Goal: Book appointment/travel/reservation

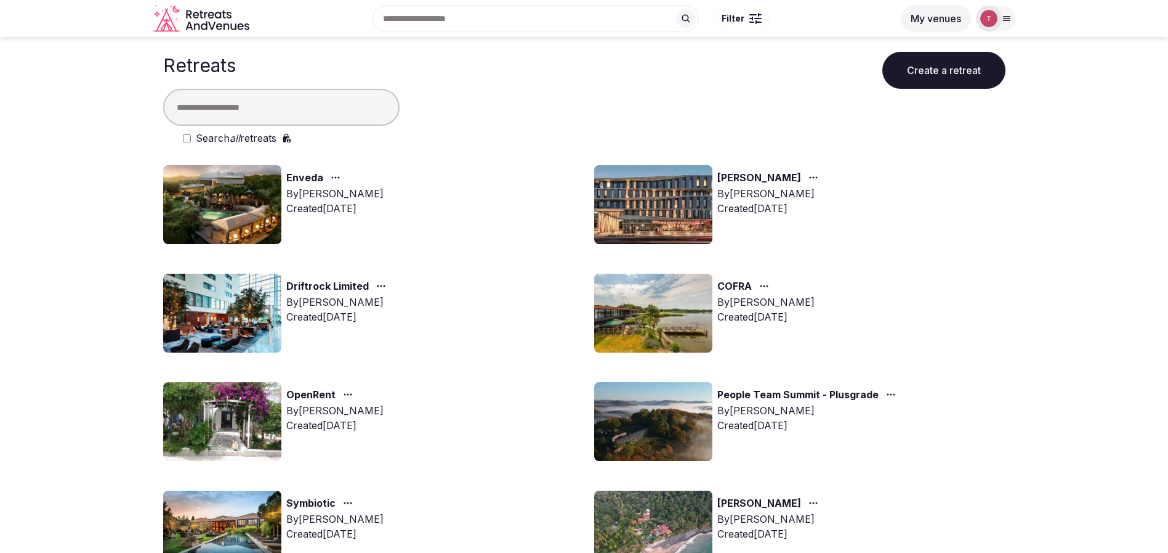
click at [674, 437] on img at bounding box center [653, 421] width 118 height 79
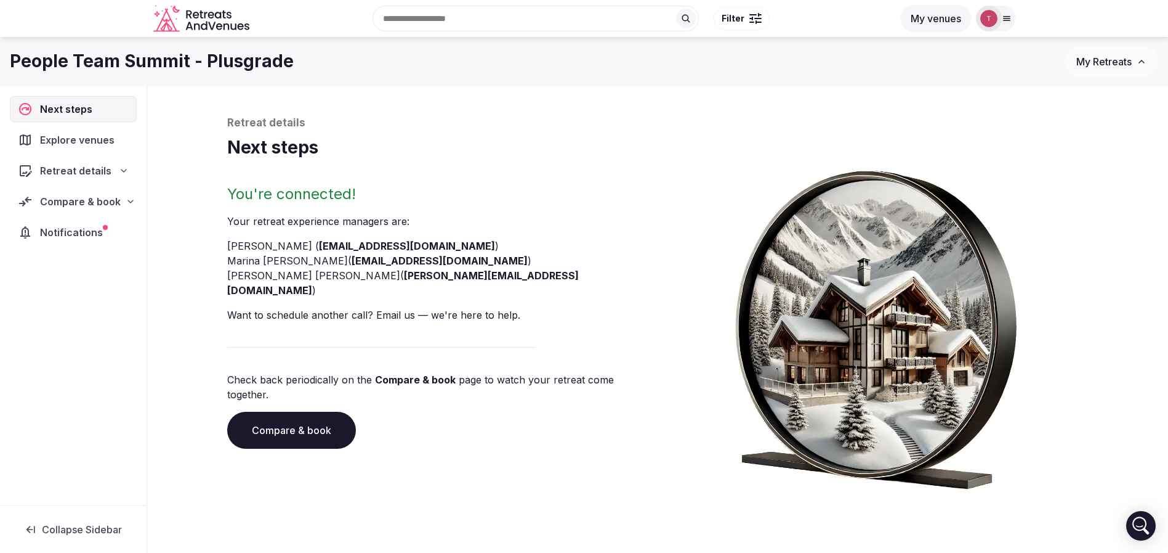
click at [261, 411] on link "Compare & book" at bounding box center [291, 429] width 129 height 37
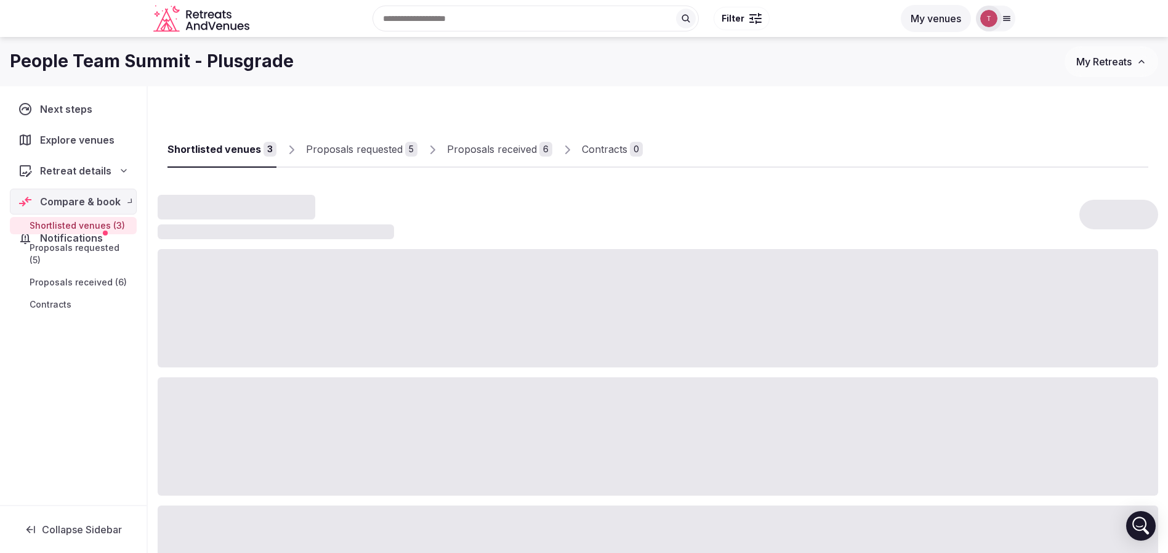
click at [261, 400] on div at bounding box center [658, 436] width 1001 height 118
click at [503, 147] on div "Proposals received" at bounding box center [492, 149] width 90 height 15
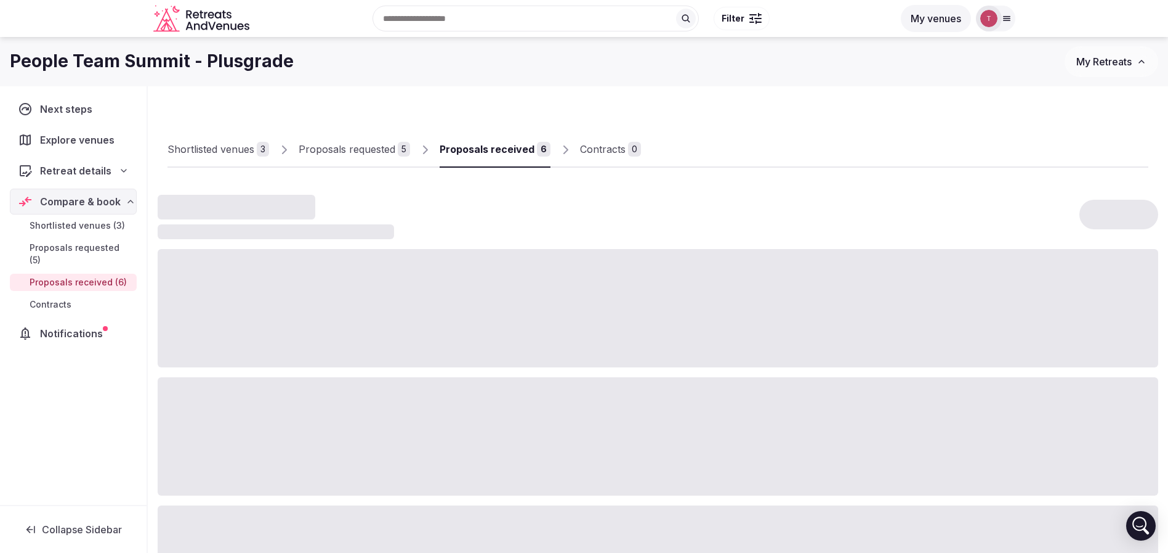
click at [503, 147] on div "Proposals received" at bounding box center [487, 149] width 95 height 15
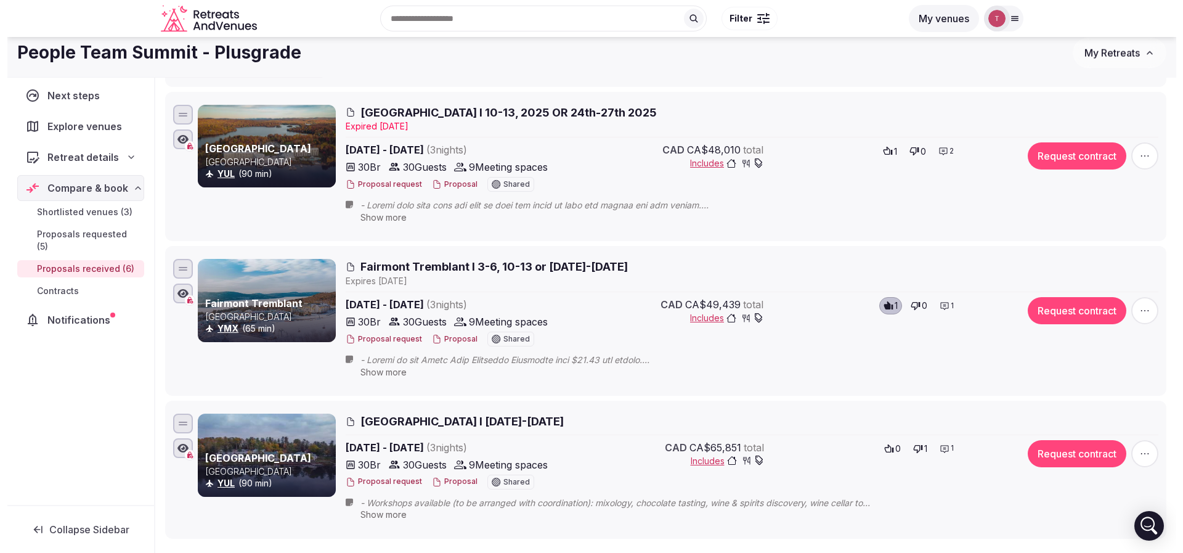
scroll to position [554, 0]
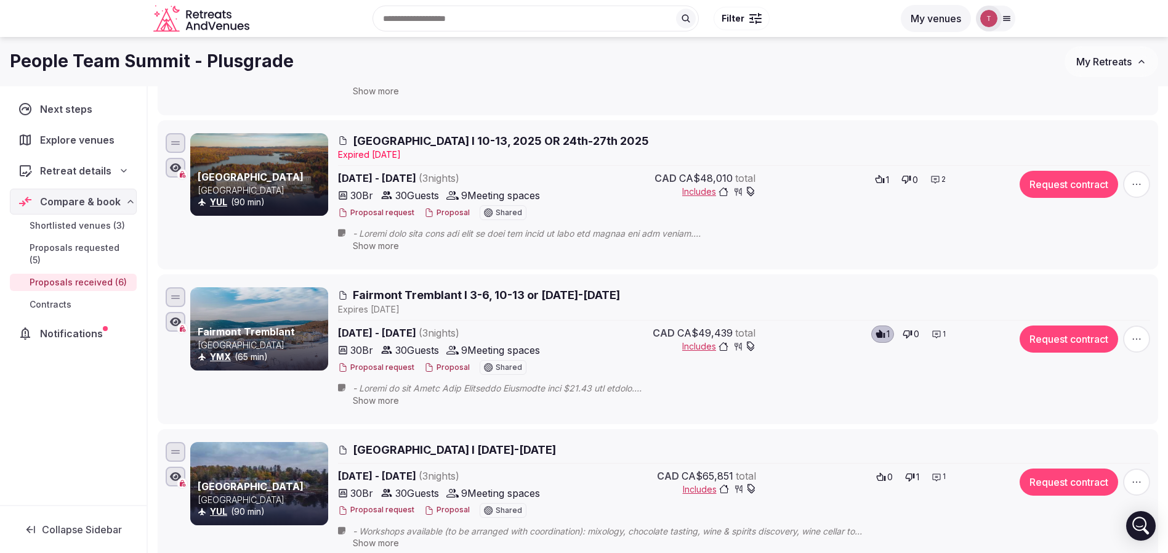
click at [506, 141] on span "Estérel Resort I 10-13, 2025 OR 24th-27th 2025" at bounding box center [501, 140] width 296 height 15
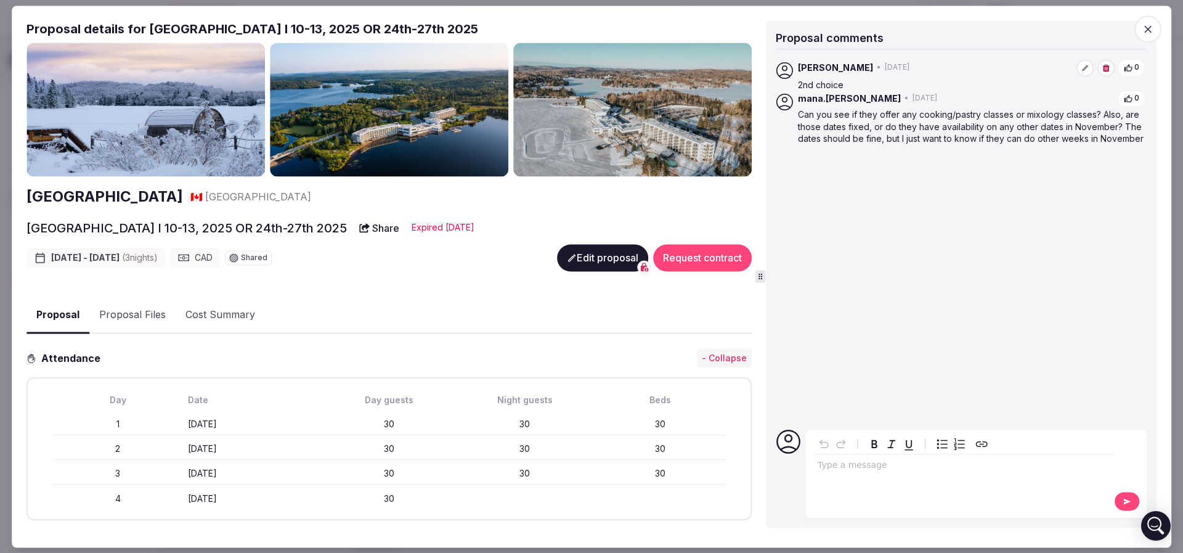
click at [580, 249] on button "Edit proposal" at bounding box center [602, 257] width 91 height 27
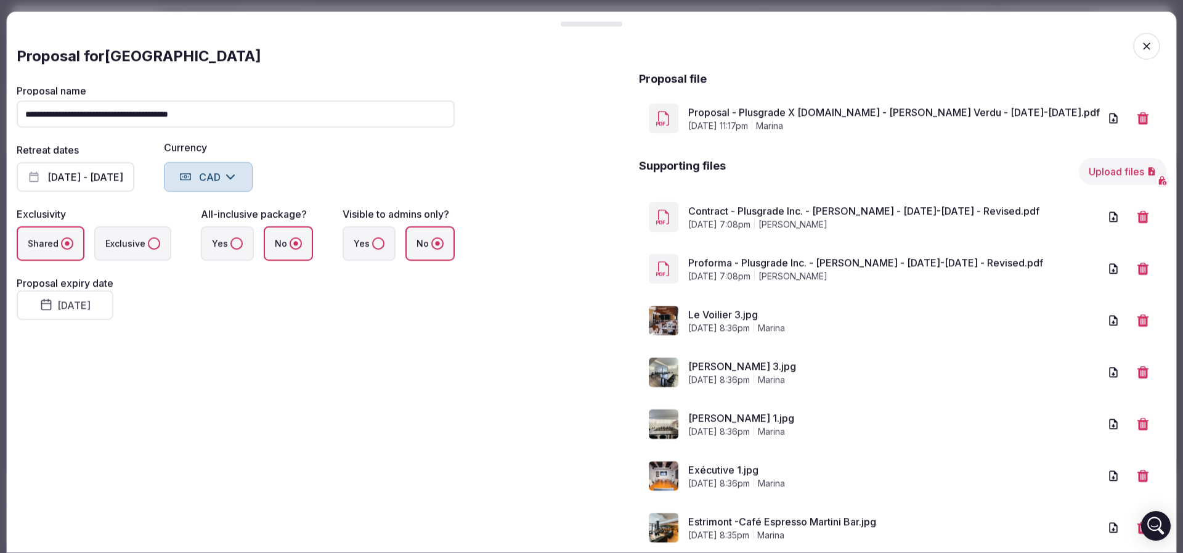
click at [113, 309] on button "August 8th, 2025" at bounding box center [65, 305] width 97 height 30
click at [67, 489] on button "25" at bounding box center [65, 488] width 17 height 18
drag, startPoint x: 323, startPoint y: 344, endPoint x: 318, endPoint y: 318, distance: 25.7
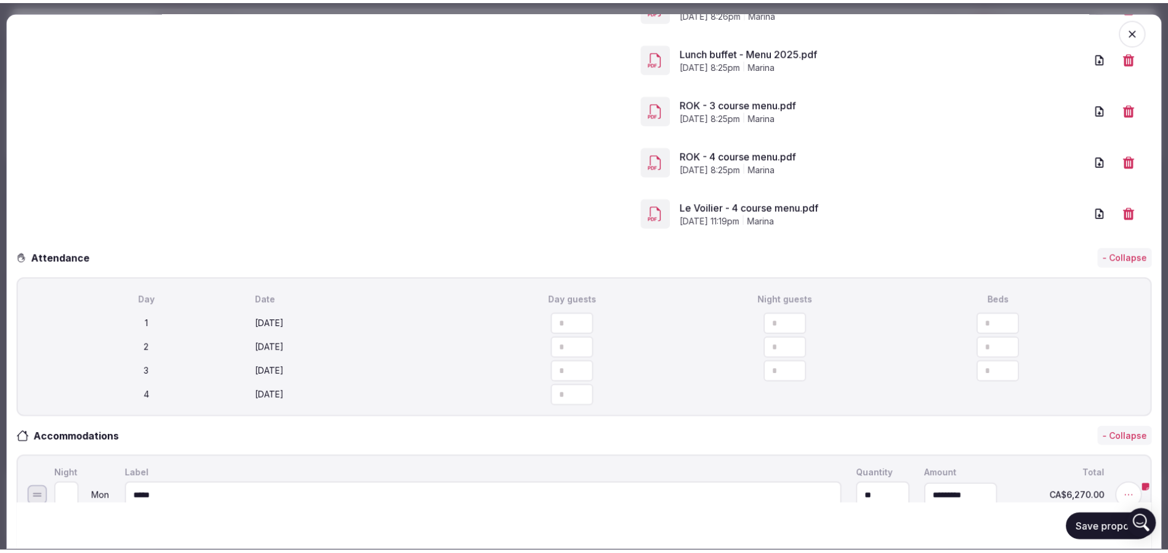
scroll to position [1755, 0]
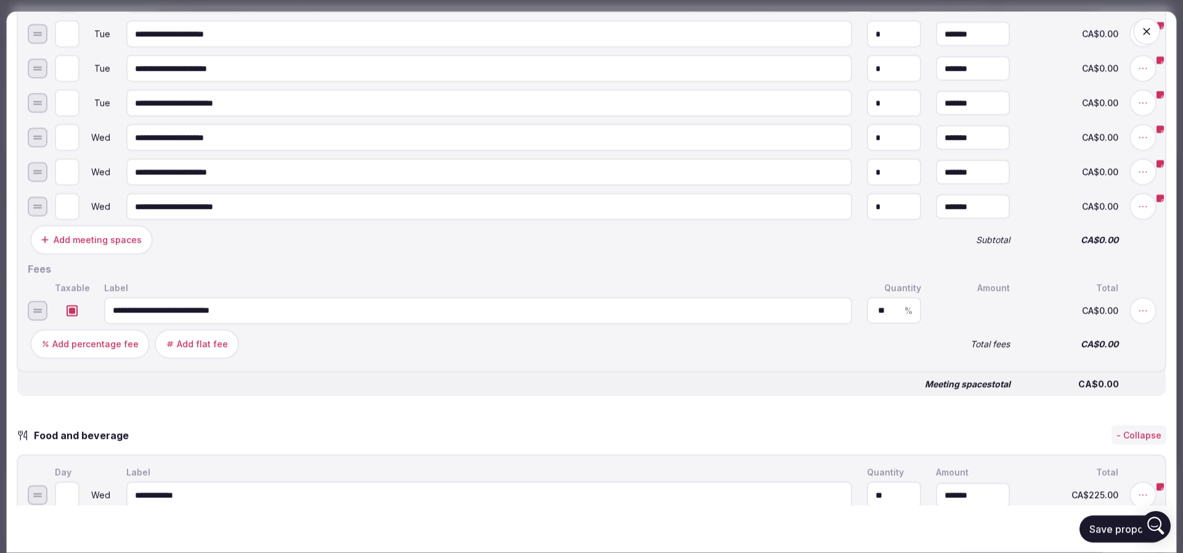
click at [1121, 527] on button "Save proposal" at bounding box center [1122, 528] width 87 height 27
click at [1139, 37] on span "button" at bounding box center [1146, 31] width 27 height 27
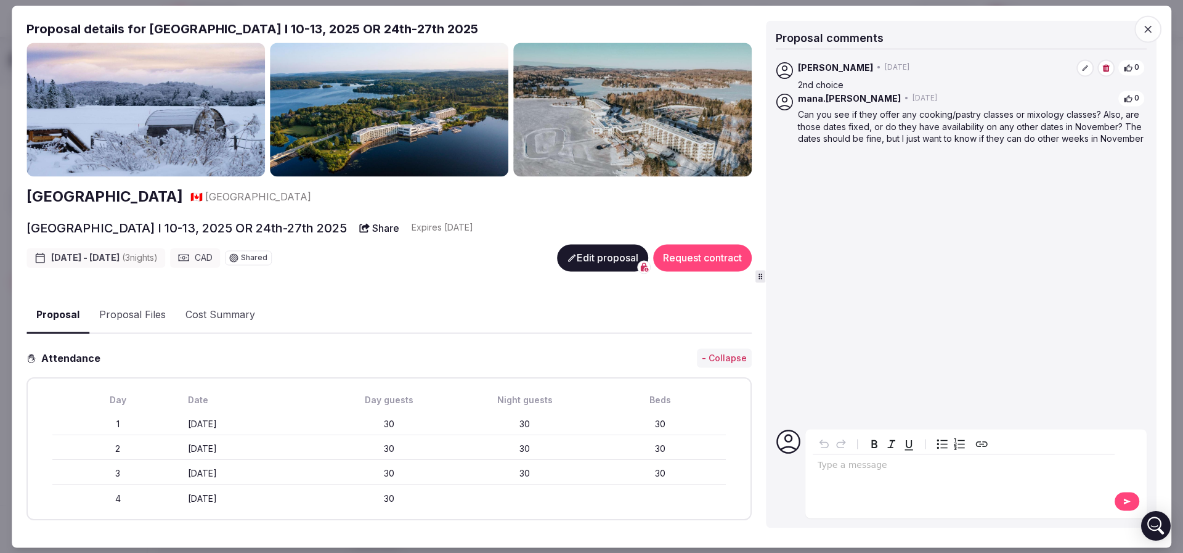
click at [1152, 34] on icon "button" at bounding box center [1147, 29] width 12 height 12
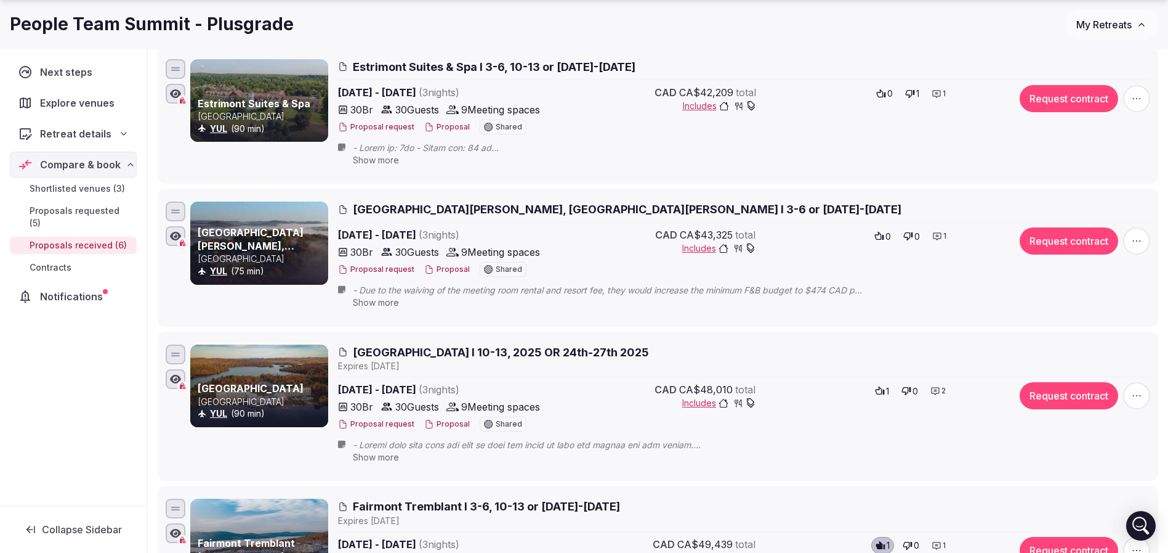
scroll to position [370, 0]
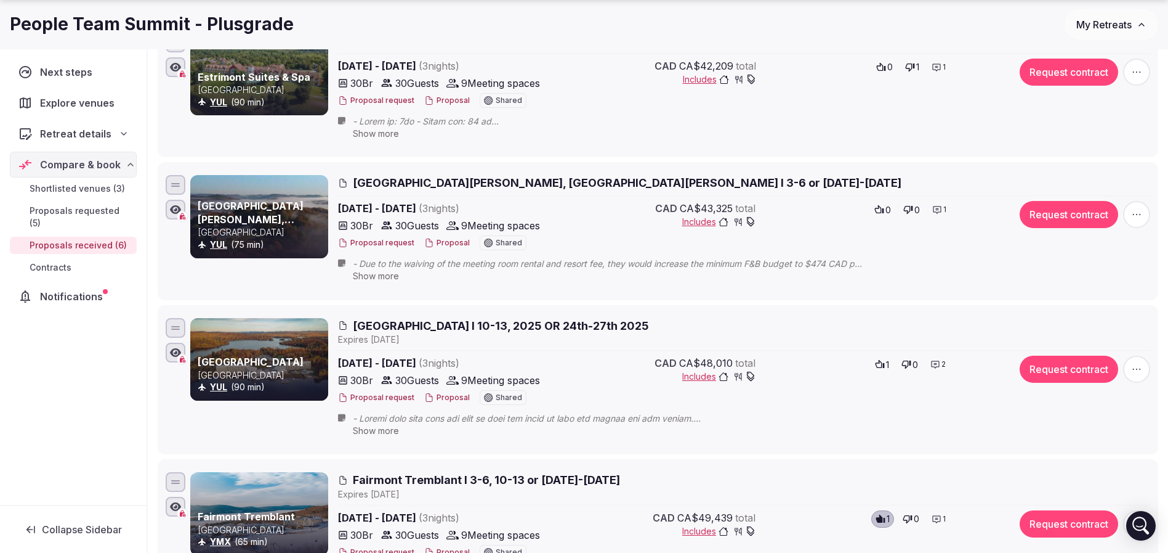
click at [1054, 373] on button "Request contract" at bounding box center [1069, 368] width 99 height 27
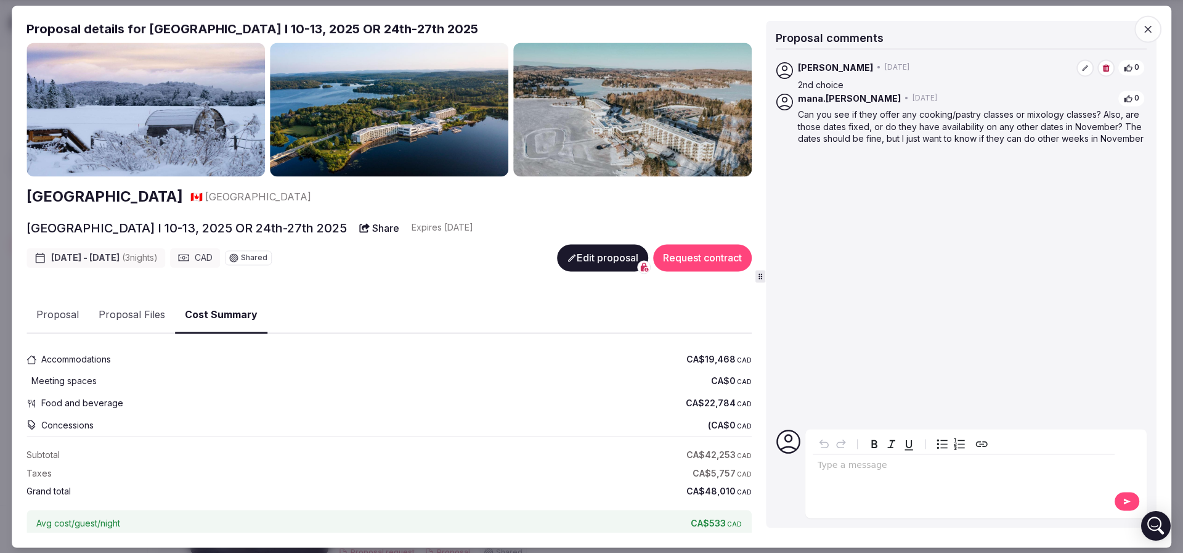
click at [686, 244] on button "Request contract" at bounding box center [702, 257] width 99 height 27
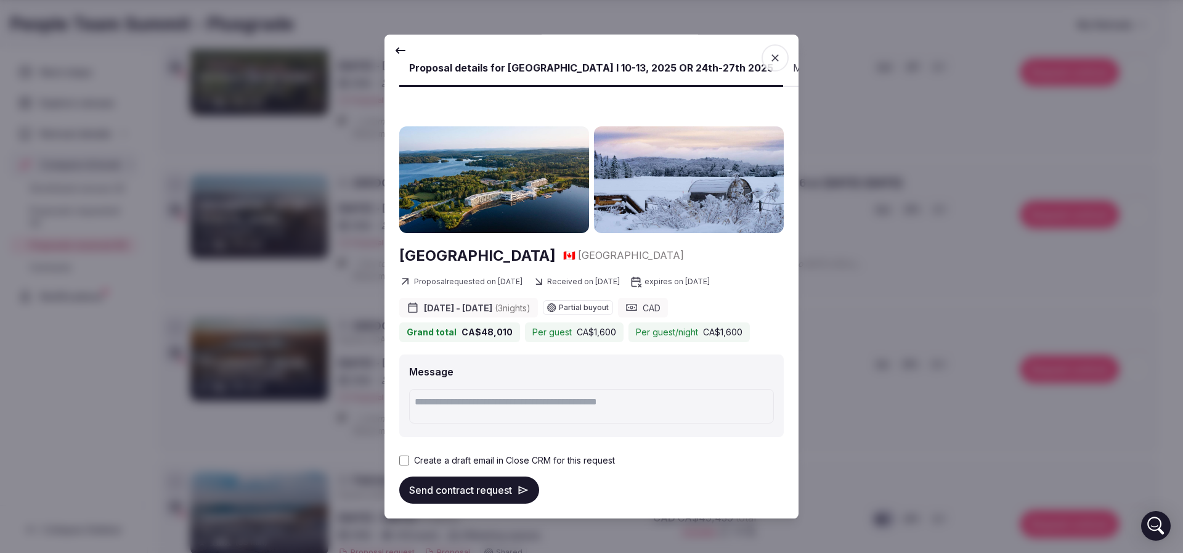
click at [436, 454] on label "Create a draft email in Close CRM for this request" at bounding box center [514, 460] width 201 height 12
click at [482, 479] on button "Send contract request" at bounding box center [469, 489] width 140 height 27
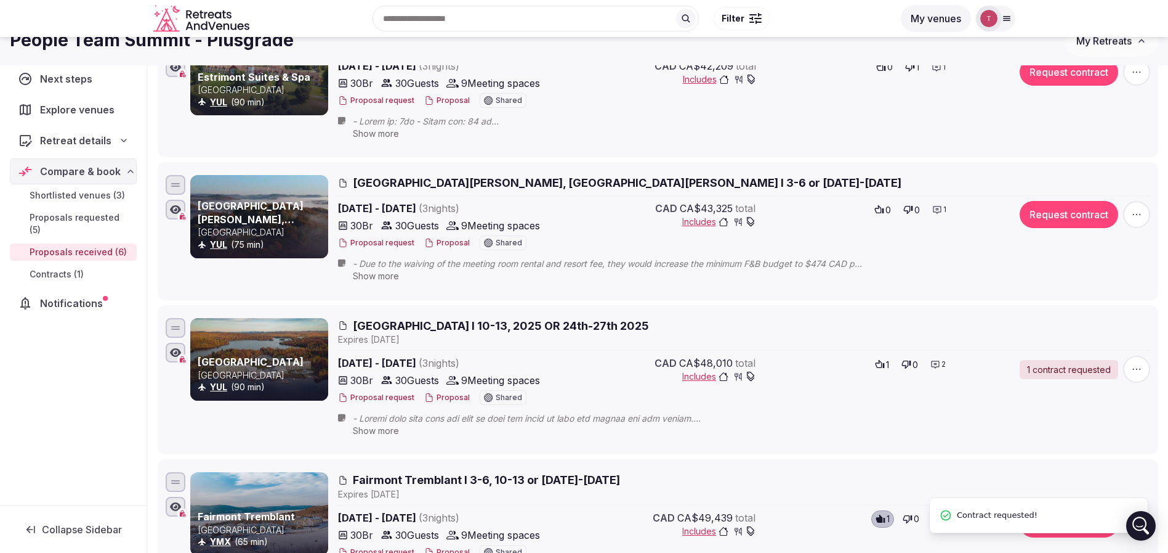
scroll to position [0, 0]
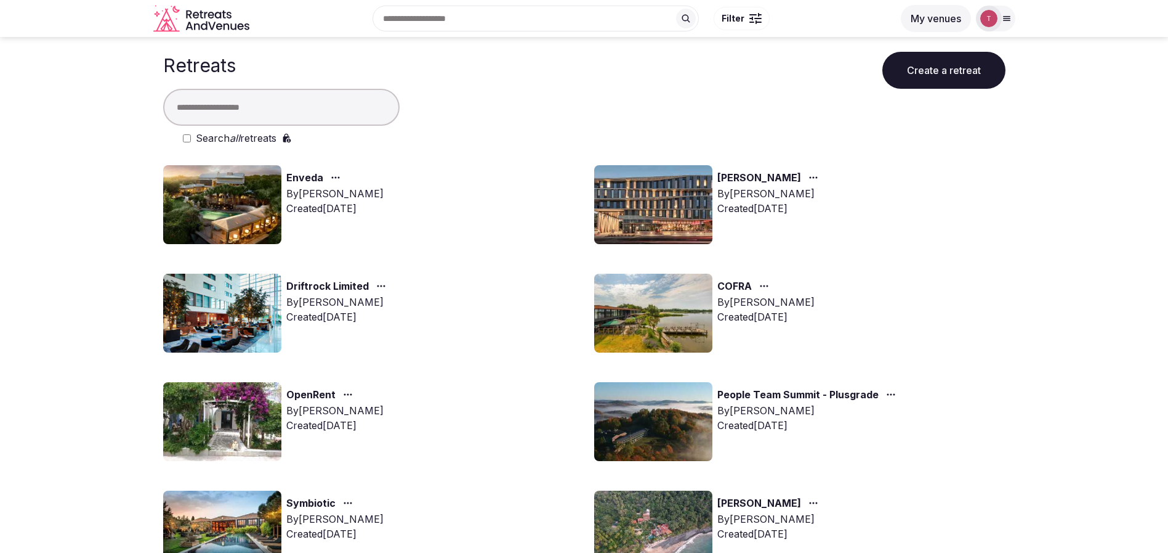
drag, startPoint x: 269, startPoint y: 514, endPoint x: 215, endPoint y: 444, distance: 87.8
click at [269, 514] on img at bounding box center [222, 529] width 118 height 79
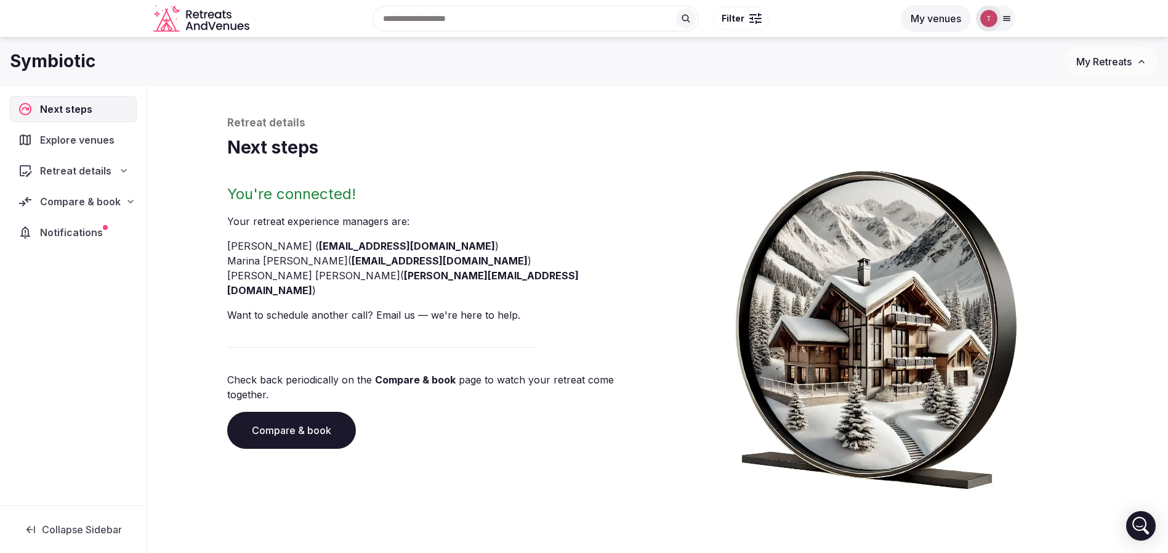
click at [307, 411] on link "Compare & book" at bounding box center [291, 429] width 129 height 37
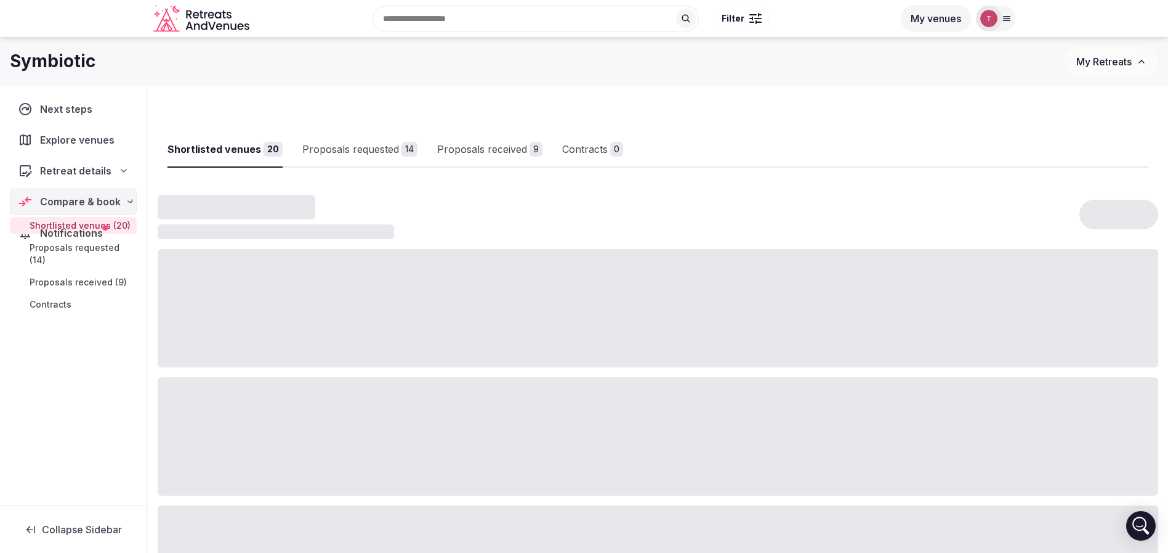
click at [307, 395] on div at bounding box center [658, 436] width 1001 height 118
click at [483, 139] on link "Proposals received 5" at bounding box center [509, 150] width 105 height 36
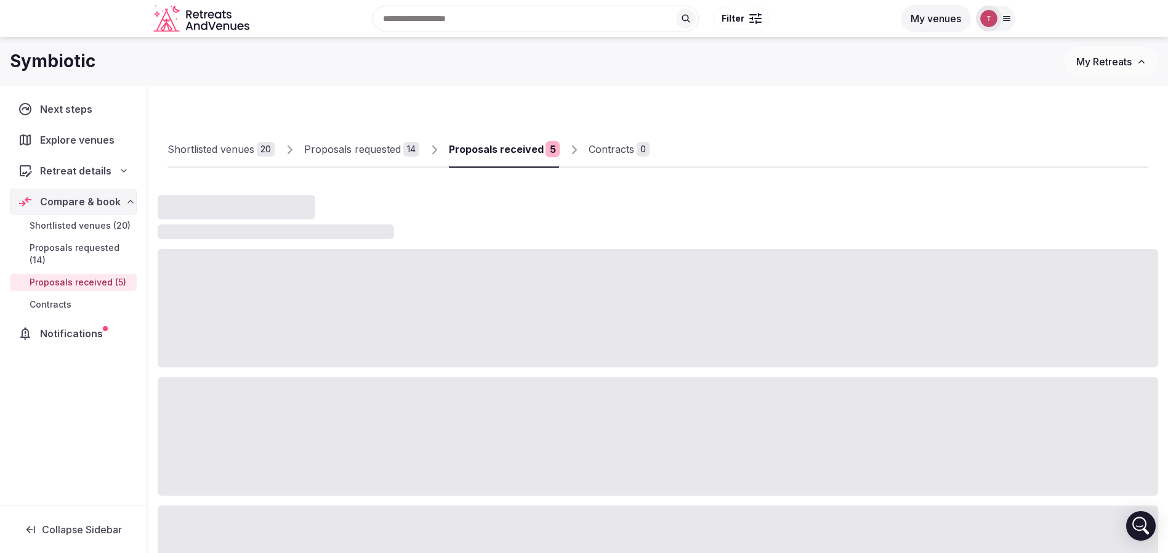
click at [483, 139] on link "Proposals received 5" at bounding box center [504, 150] width 110 height 36
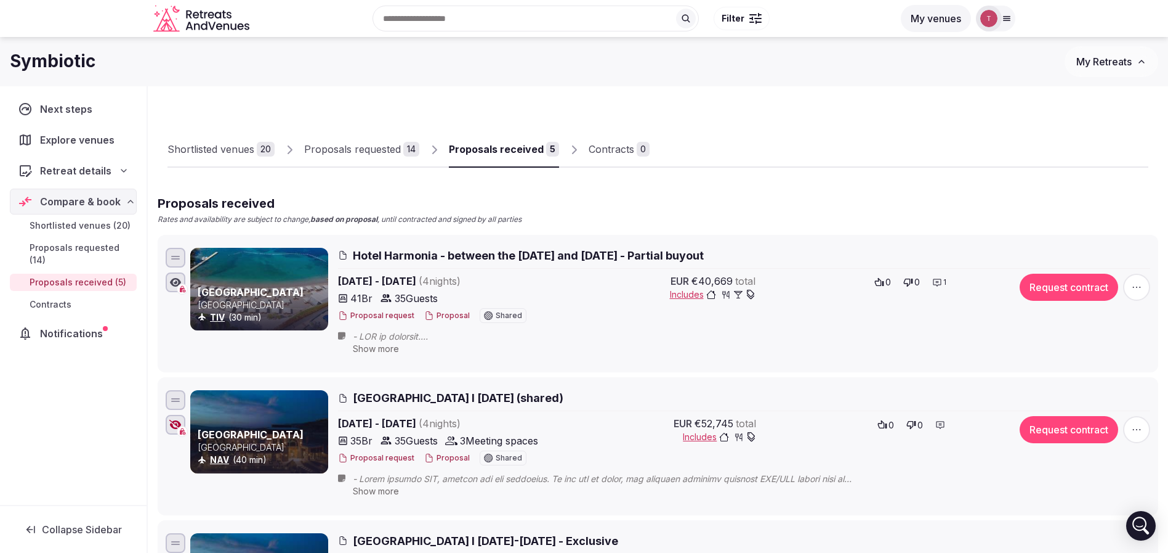
click at [516, 161] on link "Proposals received 5" at bounding box center [504, 150] width 110 height 36
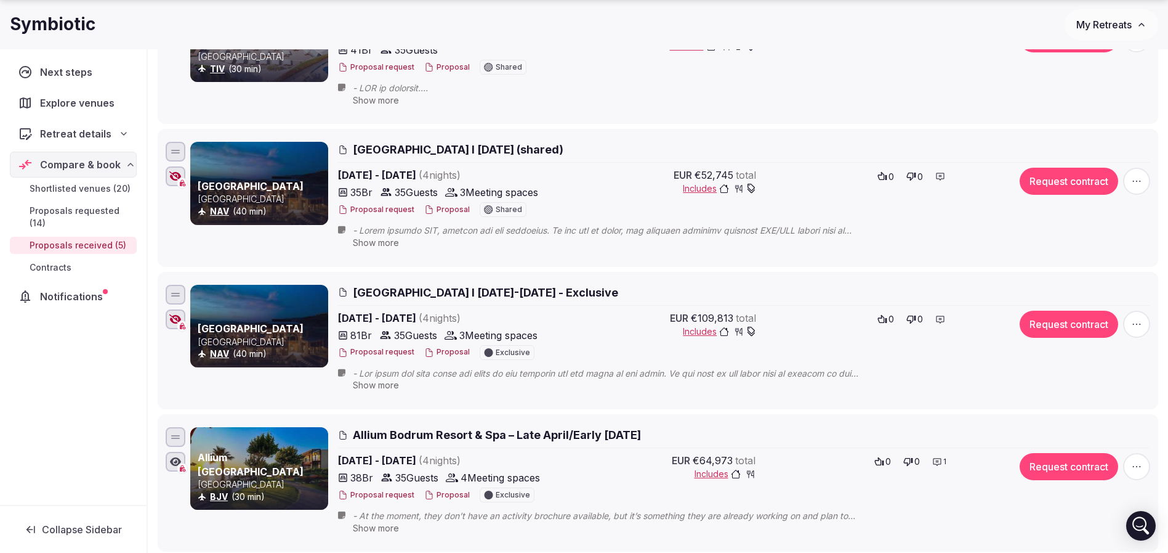
scroll to position [277, 0]
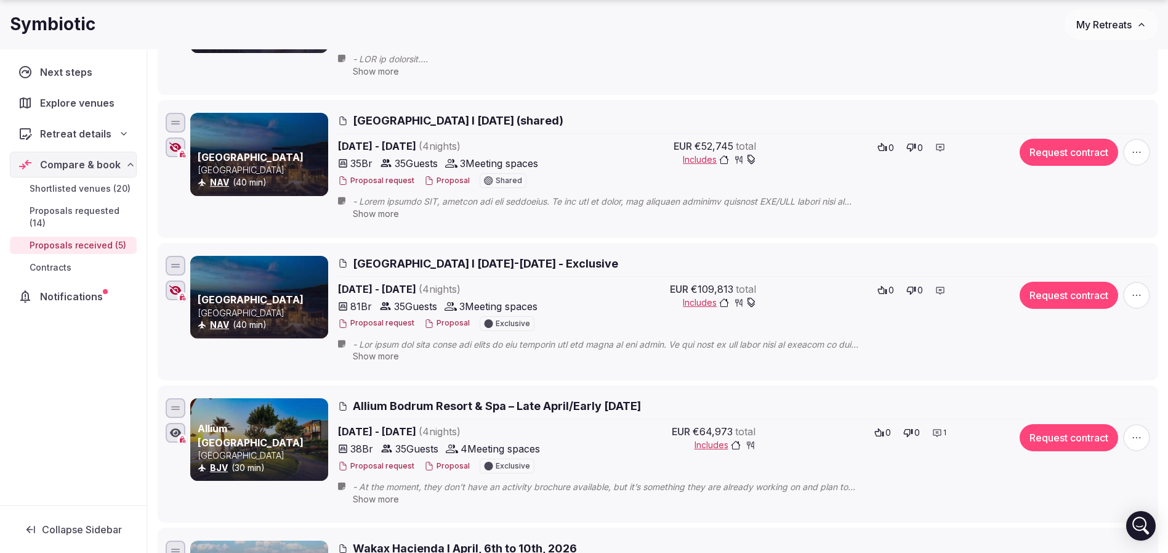
click at [173, 149] on icon "button" at bounding box center [175, 147] width 12 height 10
click at [174, 293] on icon "button" at bounding box center [175, 290] width 12 height 10
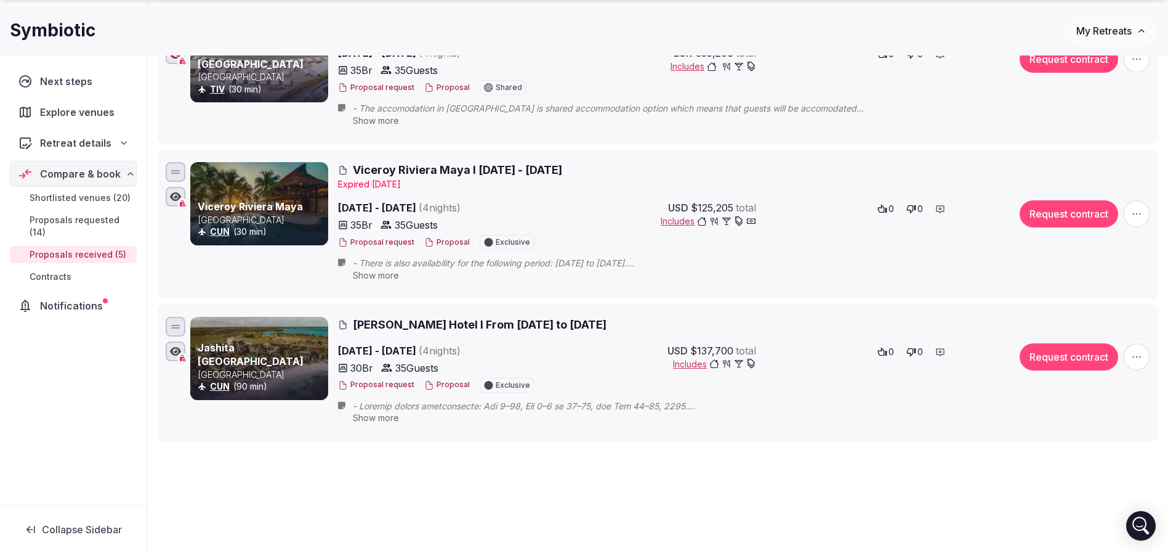
scroll to position [1149, 0]
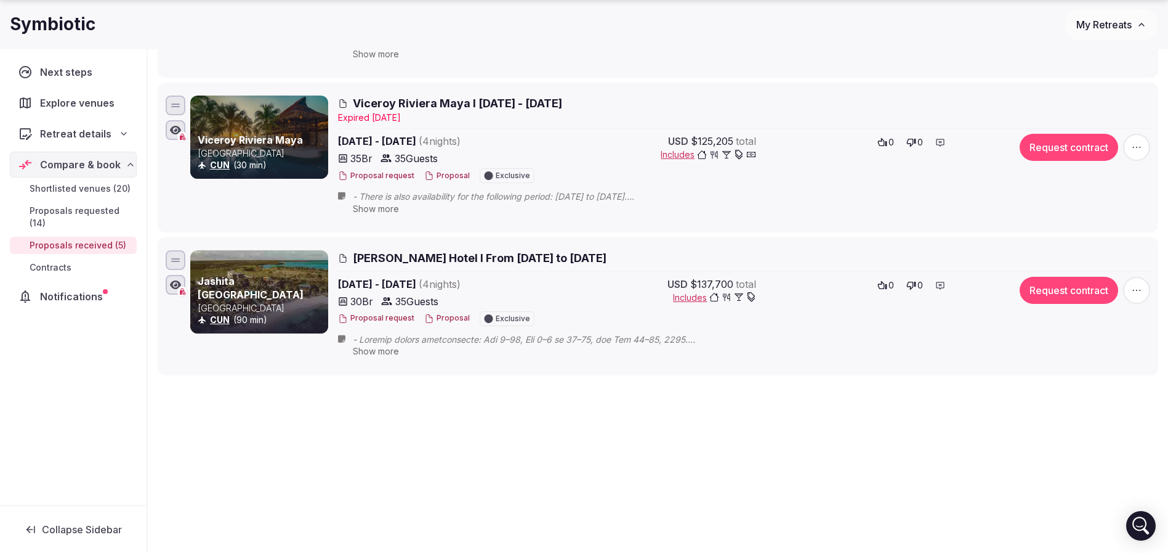
click at [1130, 289] on span "button" at bounding box center [1136, 290] width 27 height 27
click at [1119, 214] on button "Decline Proposal" at bounding box center [1104, 215] width 105 height 20
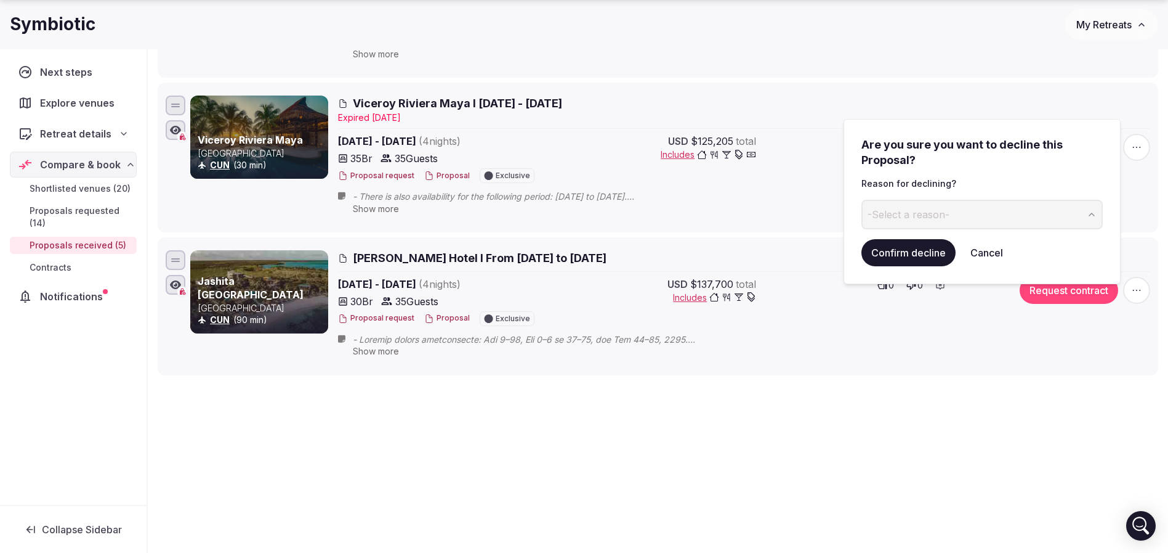
click at [942, 209] on span "-Select a reason-" at bounding box center [909, 215] width 82 height 14
click at [907, 240] on button "Confirm decline" at bounding box center [909, 252] width 94 height 27
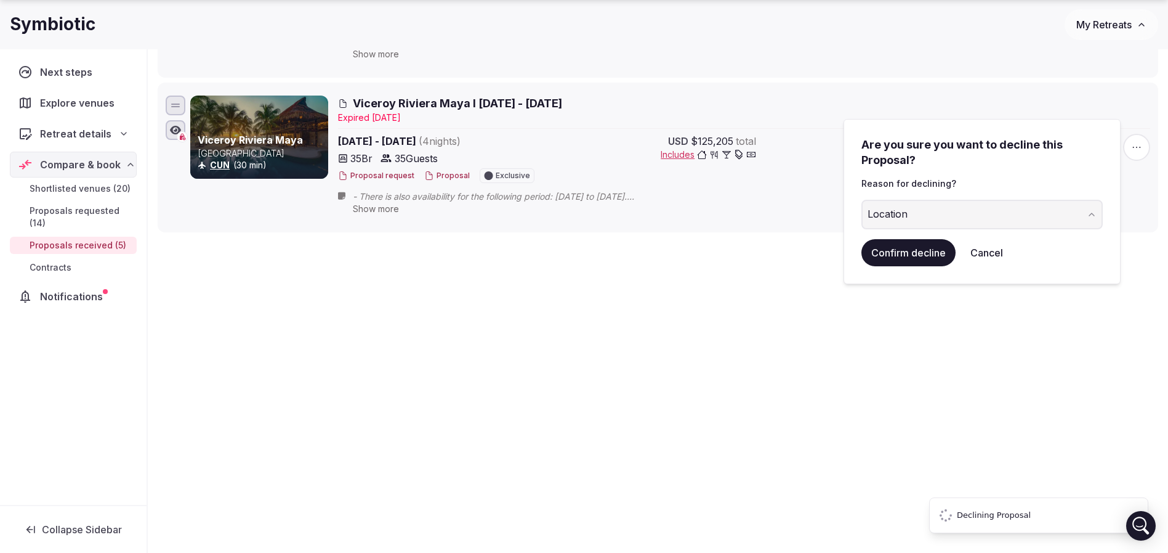
click at [905, 249] on button "Confirm decline" at bounding box center [909, 252] width 94 height 27
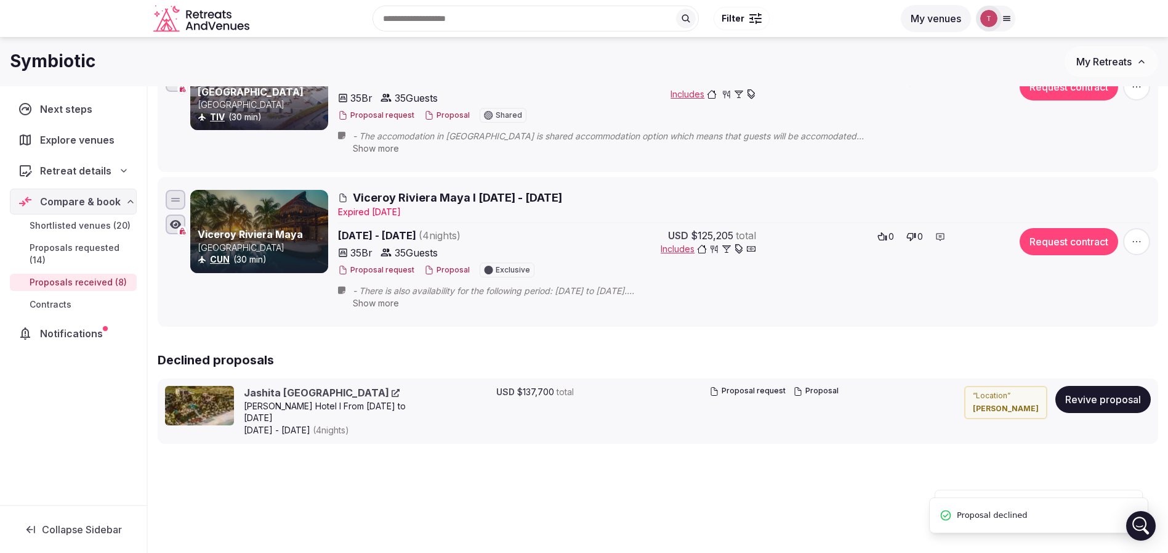
scroll to position [1026, 0]
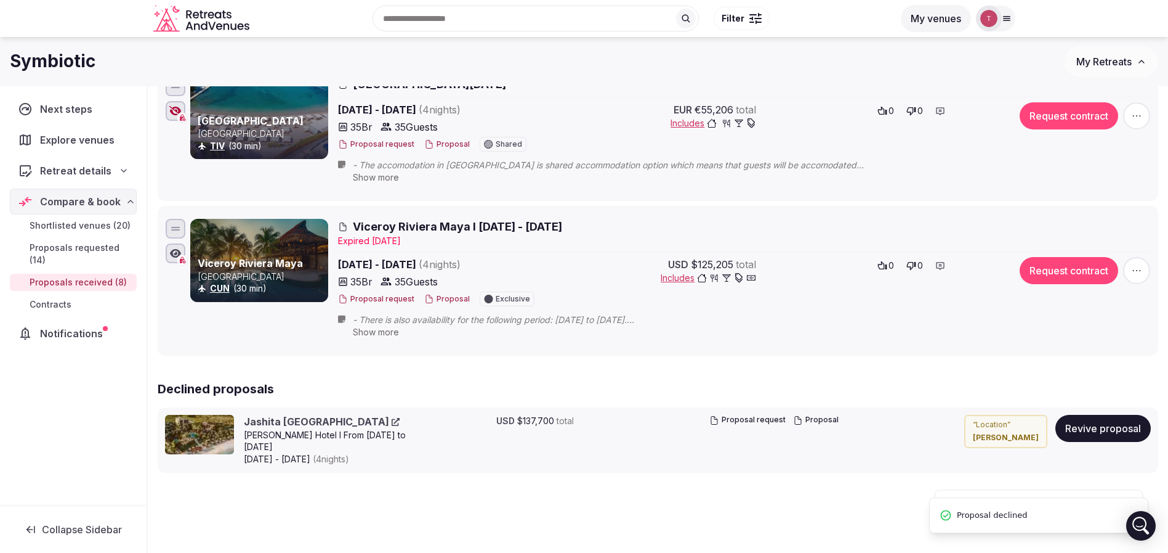
click at [1138, 262] on span "button" at bounding box center [1136, 270] width 27 height 27
click at [1085, 199] on button "Decline Proposal" at bounding box center [1104, 196] width 105 height 20
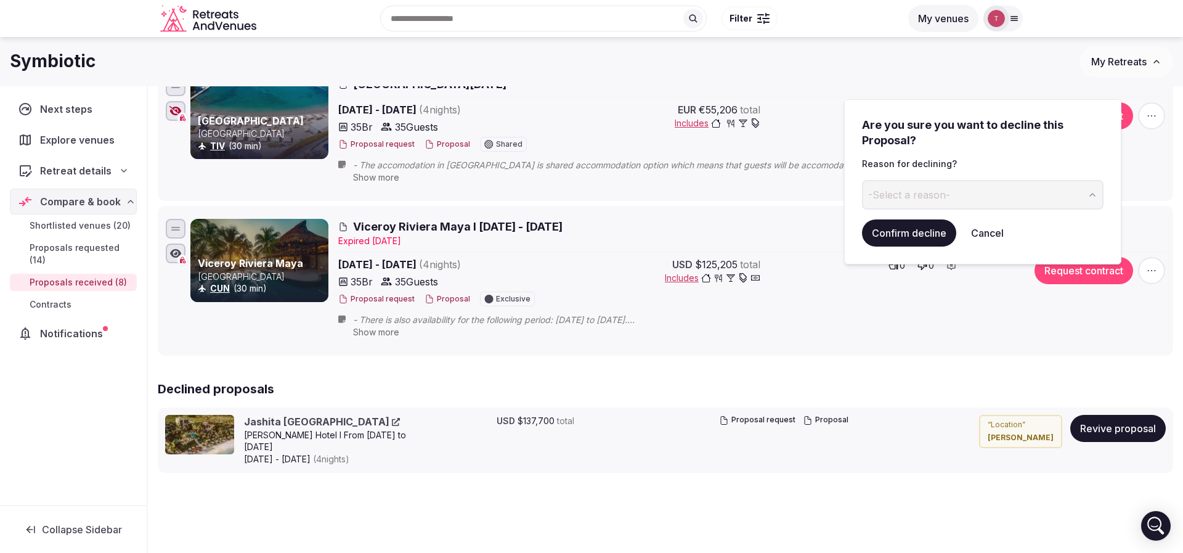
click at [981, 196] on button "-Select a reason-" at bounding box center [982, 195] width 241 height 30
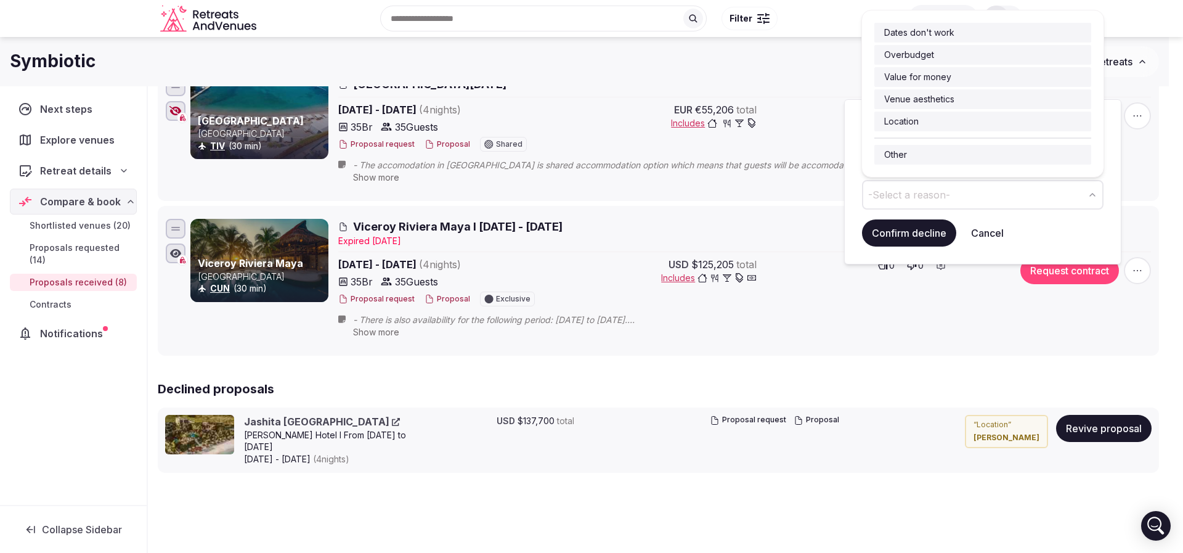
drag, startPoint x: 947, startPoint y: 117, endPoint x: 924, endPoint y: 165, distance: 53.4
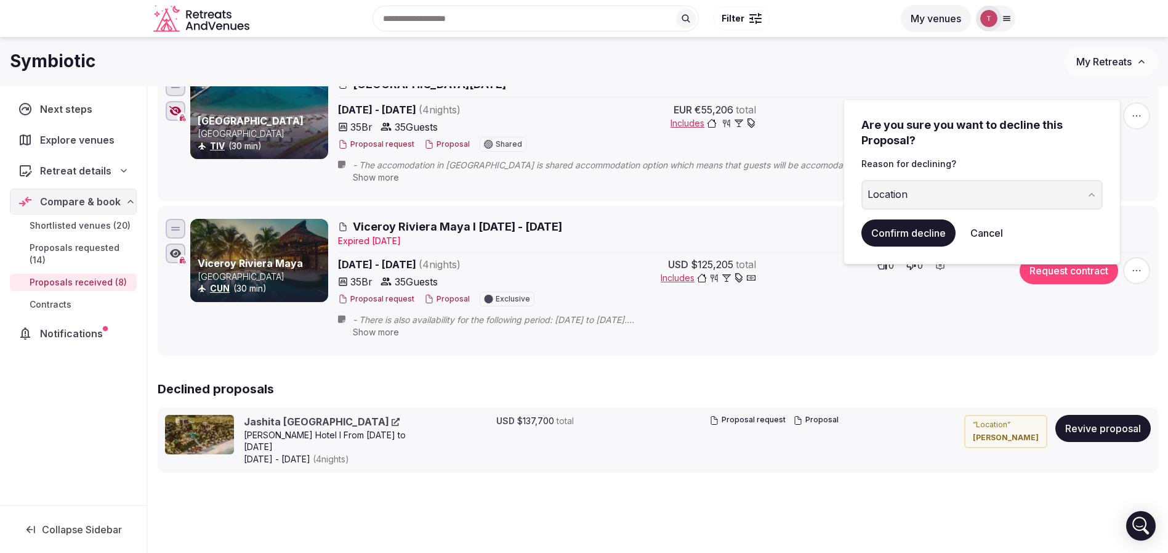
click at [900, 229] on button "Confirm decline" at bounding box center [909, 232] width 94 height 27
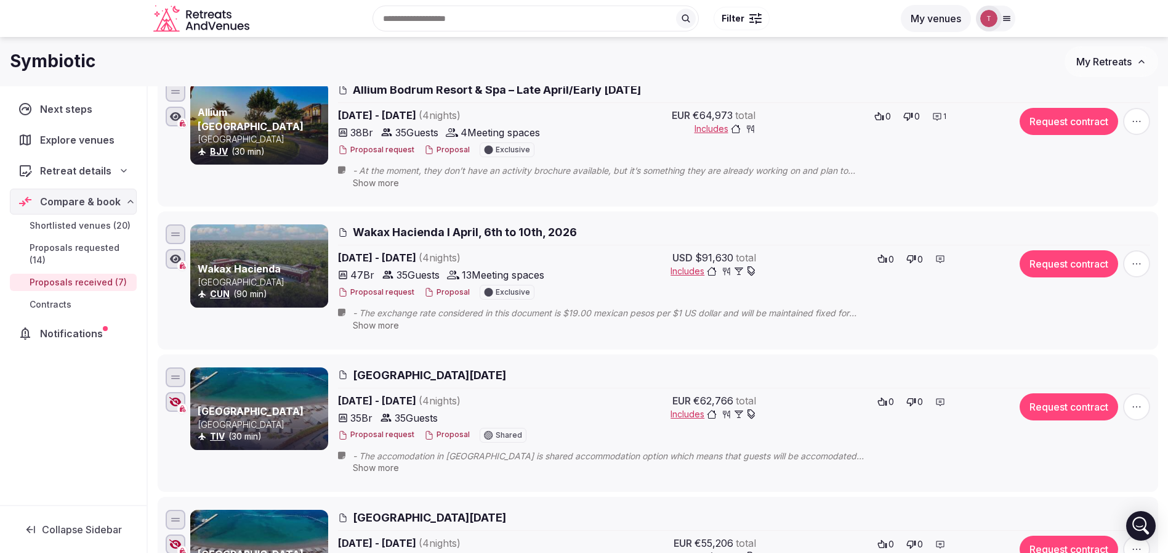
scroll to position [564, 0]
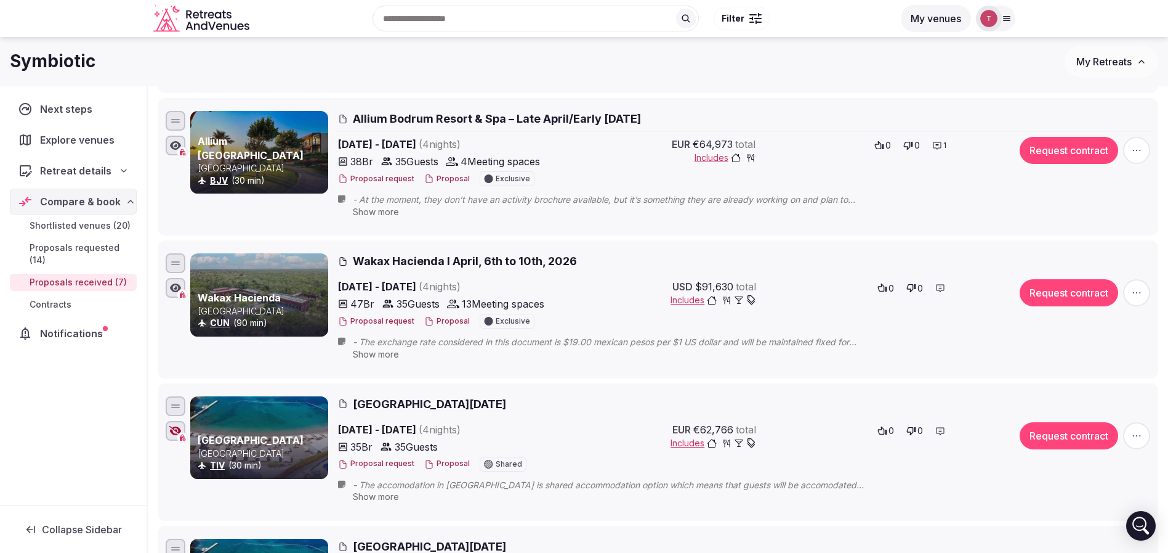
click at [1138, 291] on icon "button" at bounding box center [1137, 292] width 12 height 12
click at [1095, 220] on button "Decline Proposal" at bounding box center [1104, 218] width 105 height 20
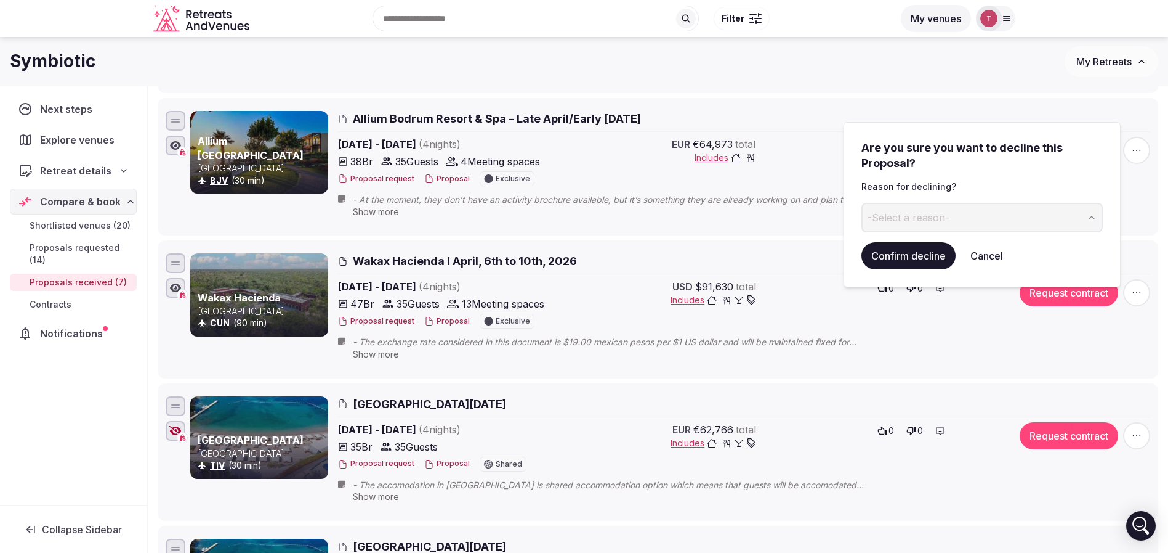
click at [963, 215] on button "-Select a reason-" at bounding box center [982, 218] width 241 height 30
click at [912, 254] on button "Confirm decline" at bounding box center [909, 255] width 94 height 27
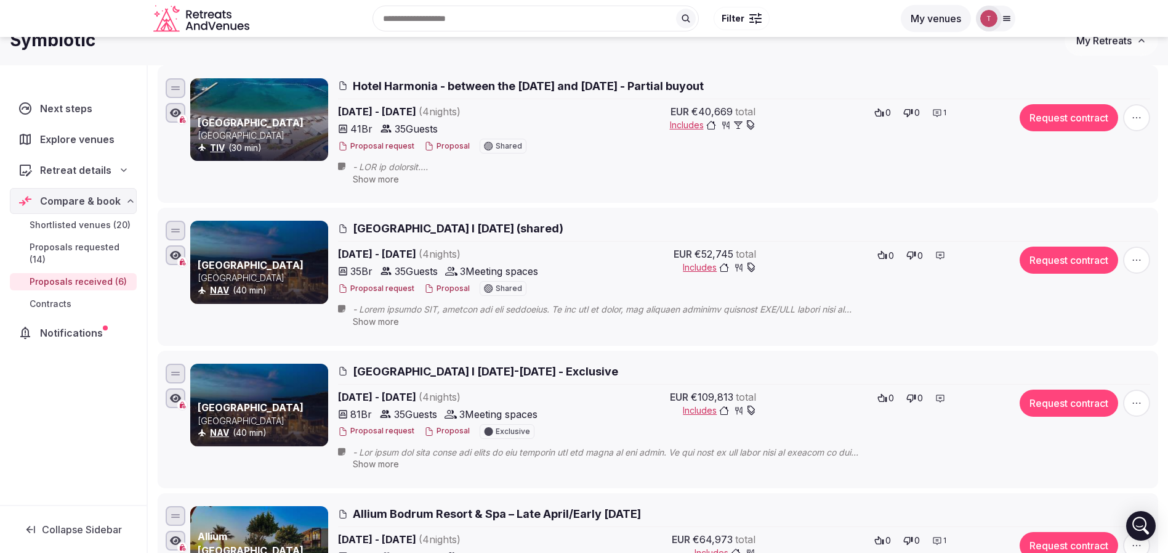
scroll to position [0, 0]
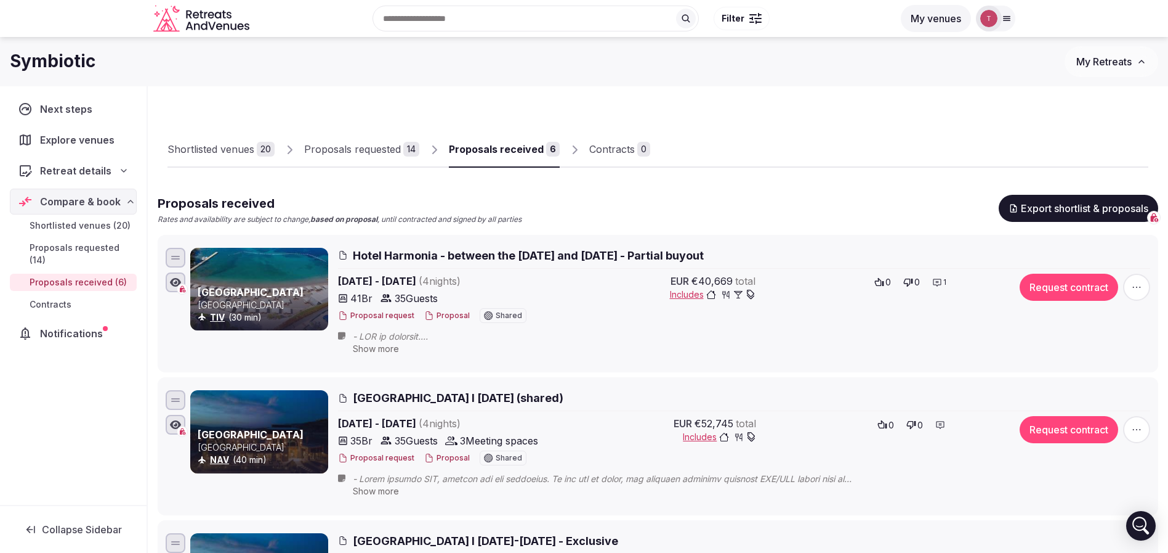
click at [362, 153] on div "Proposals requested" at bounding box center [352, 149] width 97 height 15
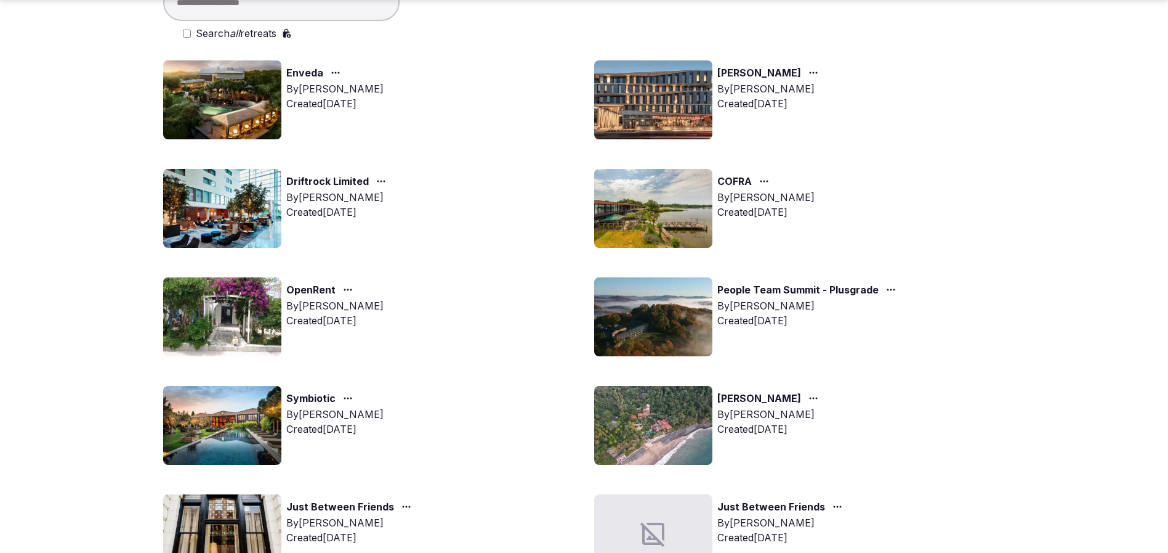
scroll to position [185, 0]
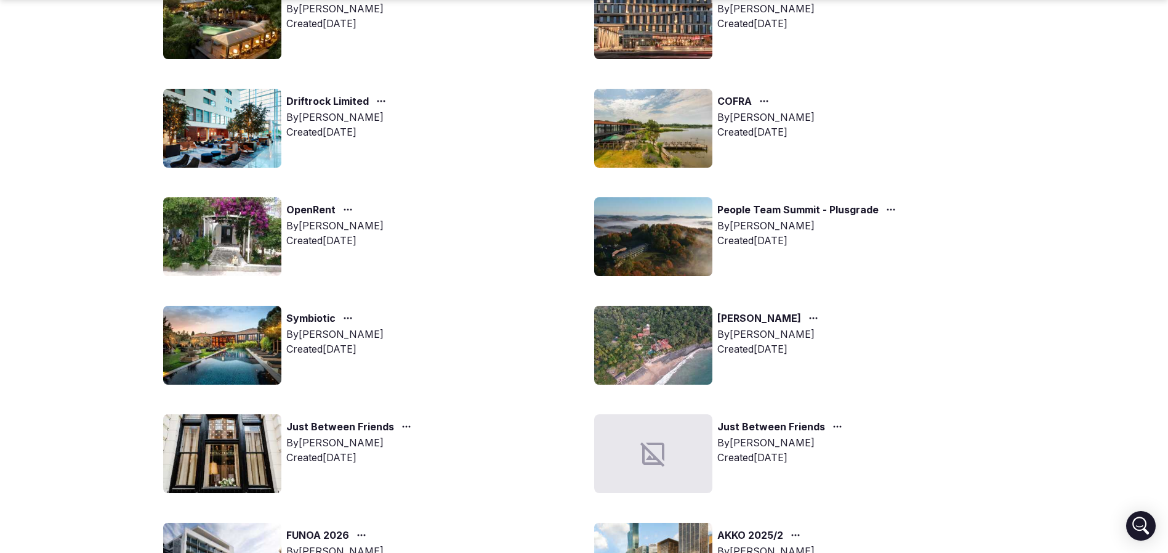
click at [213, 441] on img at bounding box center [222, 453] width 118 height 79
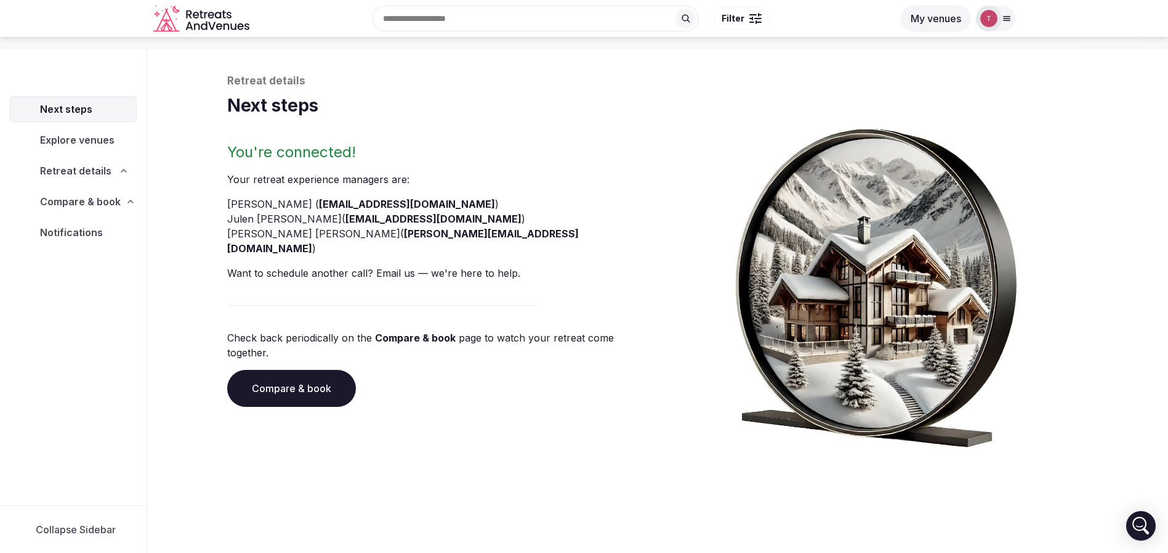
scroll to position [42, 0]
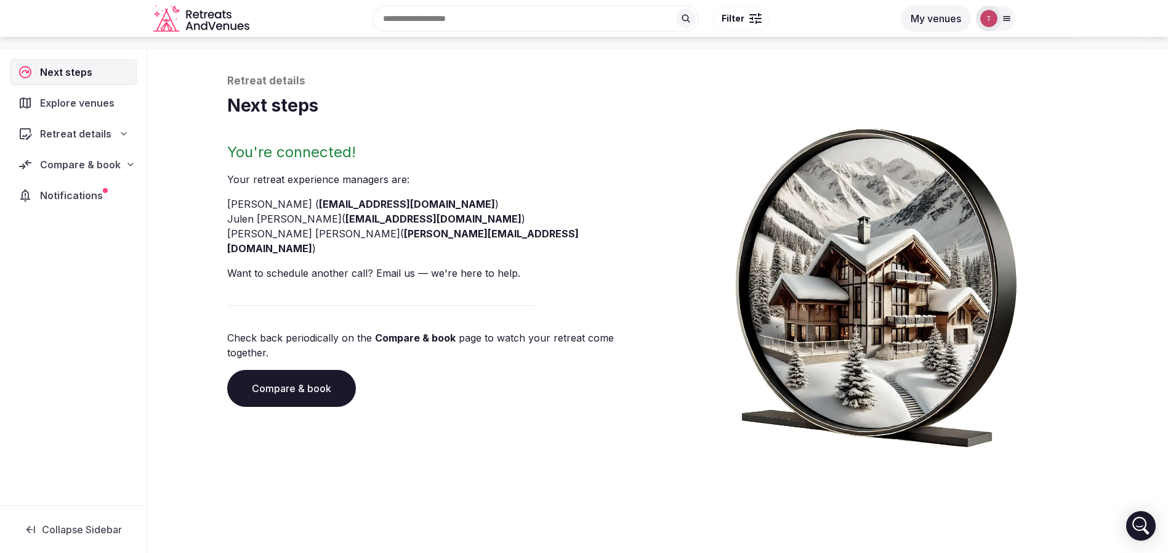
click at [288, 370] on link "Compare & book" at bounding box center [291, 388] width 129 height 37
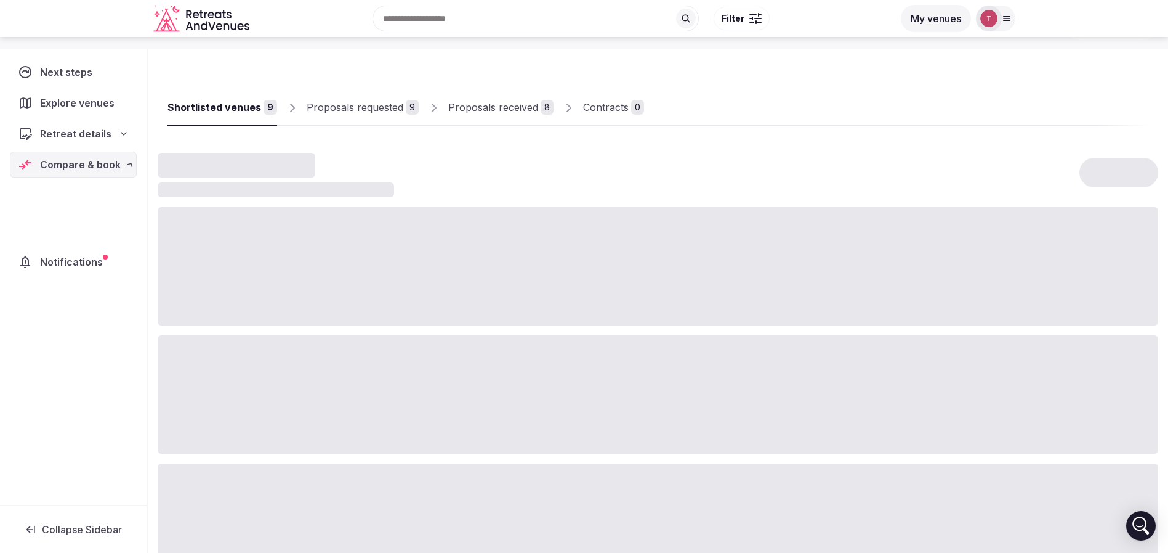
click at [288, 367] on div at bounding box center [658, 394] width 1001 height 118
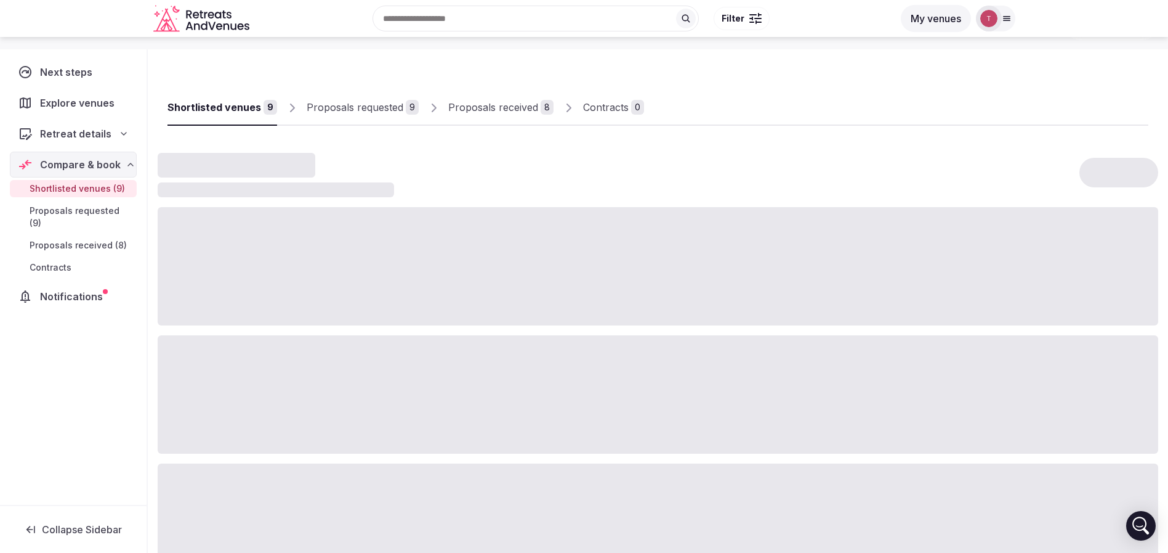
click at [507, 109] on div "Proposals received" at bounding box center [493, 107] width 90 height 15
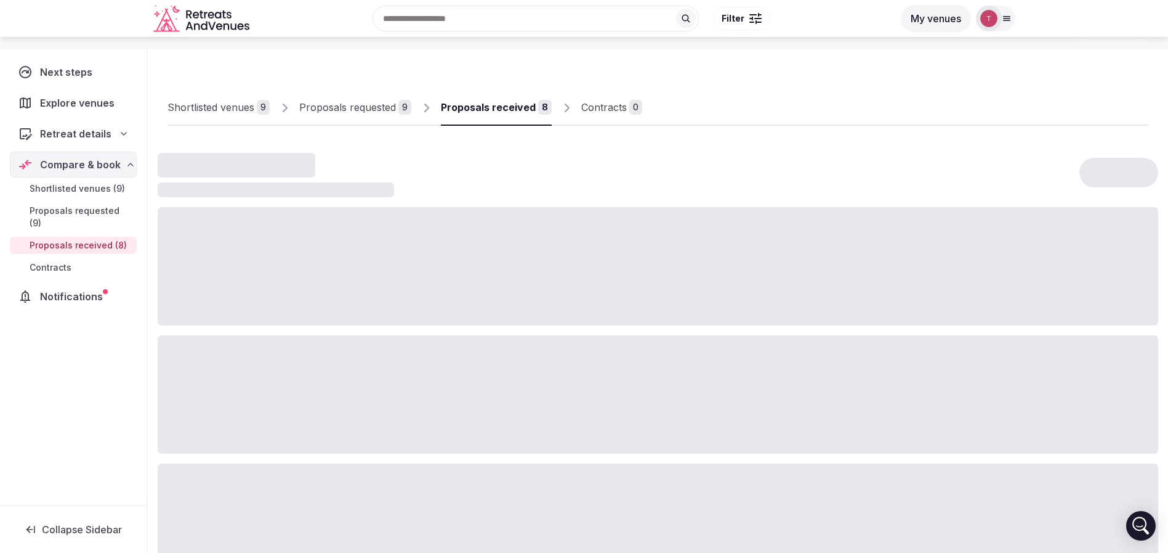
click at [507, 109] on div "Proposals received" at bounding box center [488, 107] width 95 height 15
